Goal: Transaction & Acquisition: Register for event/course

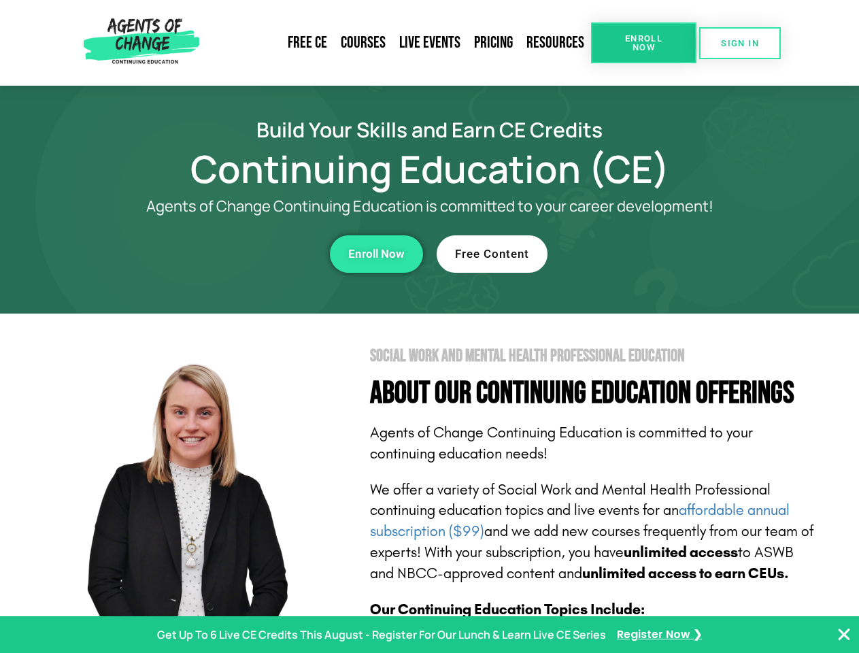
click at [429, 326] on section "Social Work and Mental Health Professional Education About Our Continuing Educa…" at bounding box center [429, 599] width 859 height 571
click at [643, 43] on span "Enroll Now" at bounding box center [644, 43] width 62 height 18
click at [740, 43] on span "SIGN IN" at bounding box center [740, 43] width 38 height 9
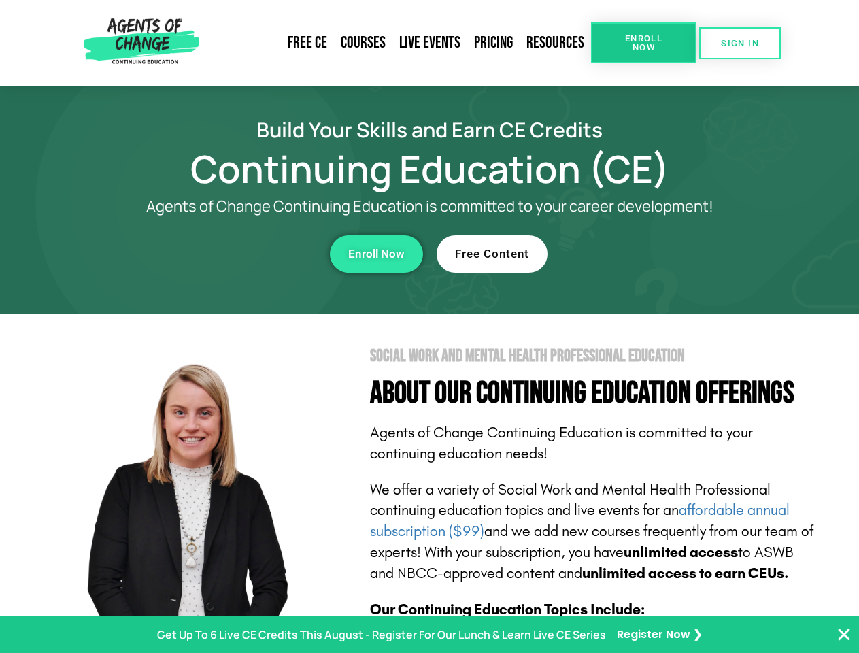
click at [236, 254] on div "Enroll Now" at bounding box center [236, 253] width 374 height 37
click at [376, 254] on span "Enroll Now" at bounding box center [376, 254] width 56 height 12
click at [624, 254] on div "Free Content" at bounding box center [624, 253] width 374 height 37
